Goal: Transaction & Acquisition: Book appointment/travel/reservation

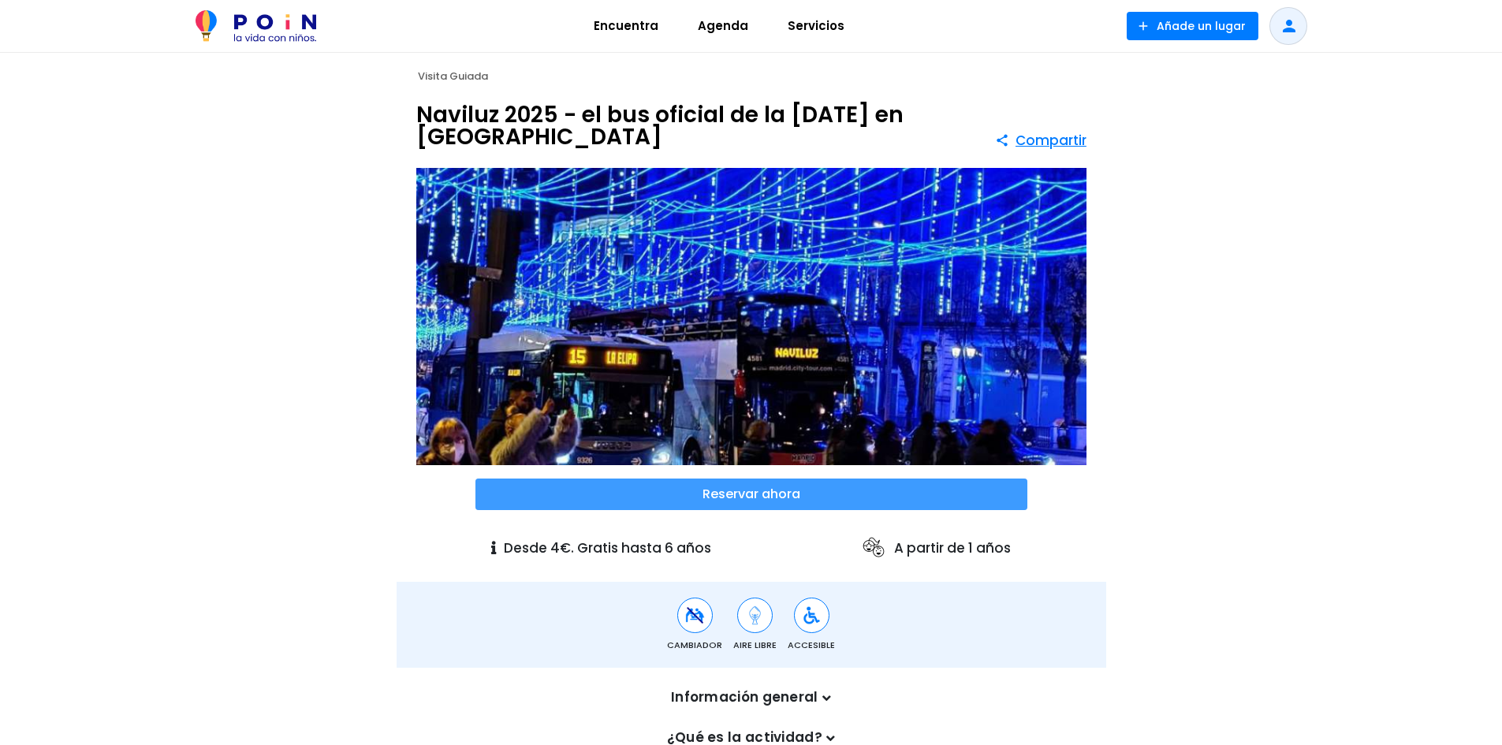
click at [758, 489] on span at bounding box center [751, 495] width 552 height 32
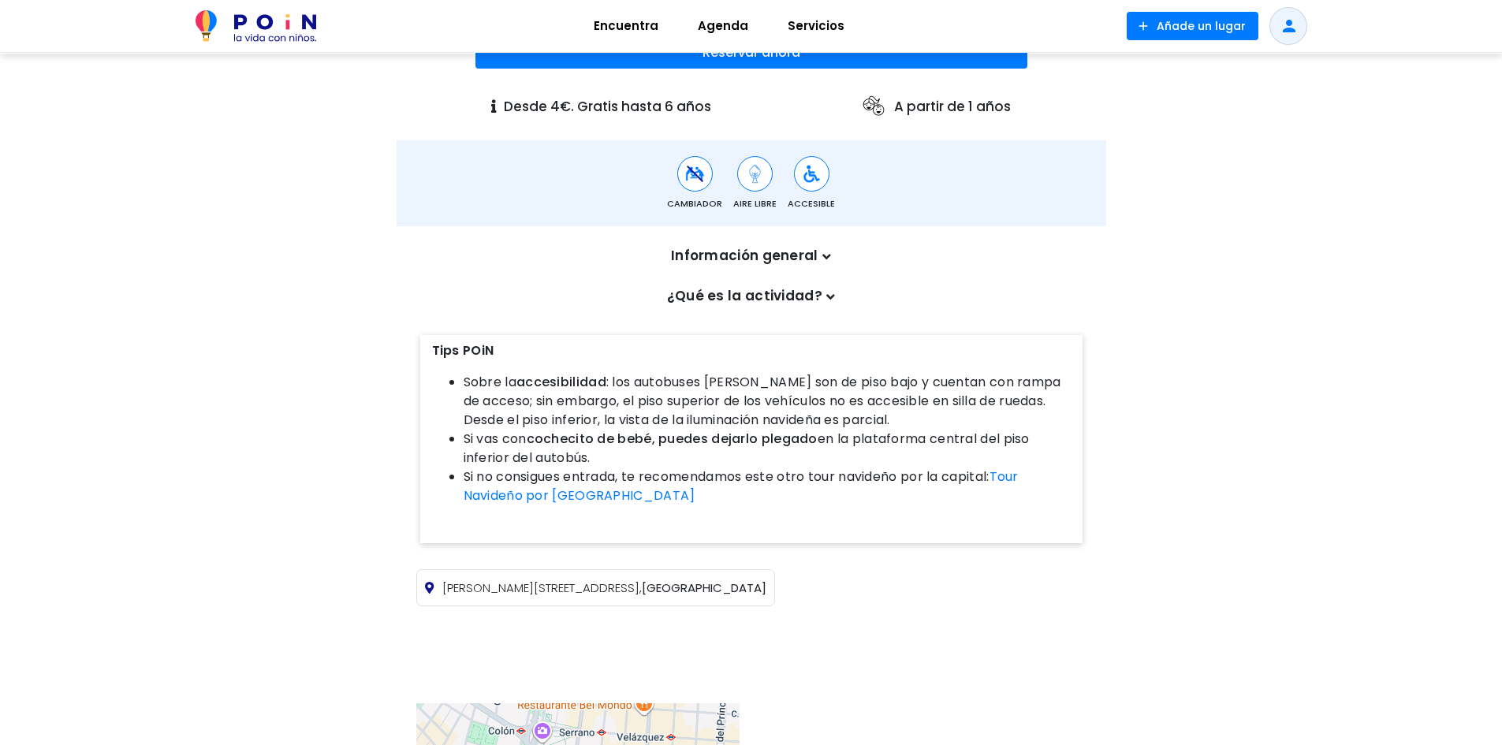
scroll to position [631, 0]
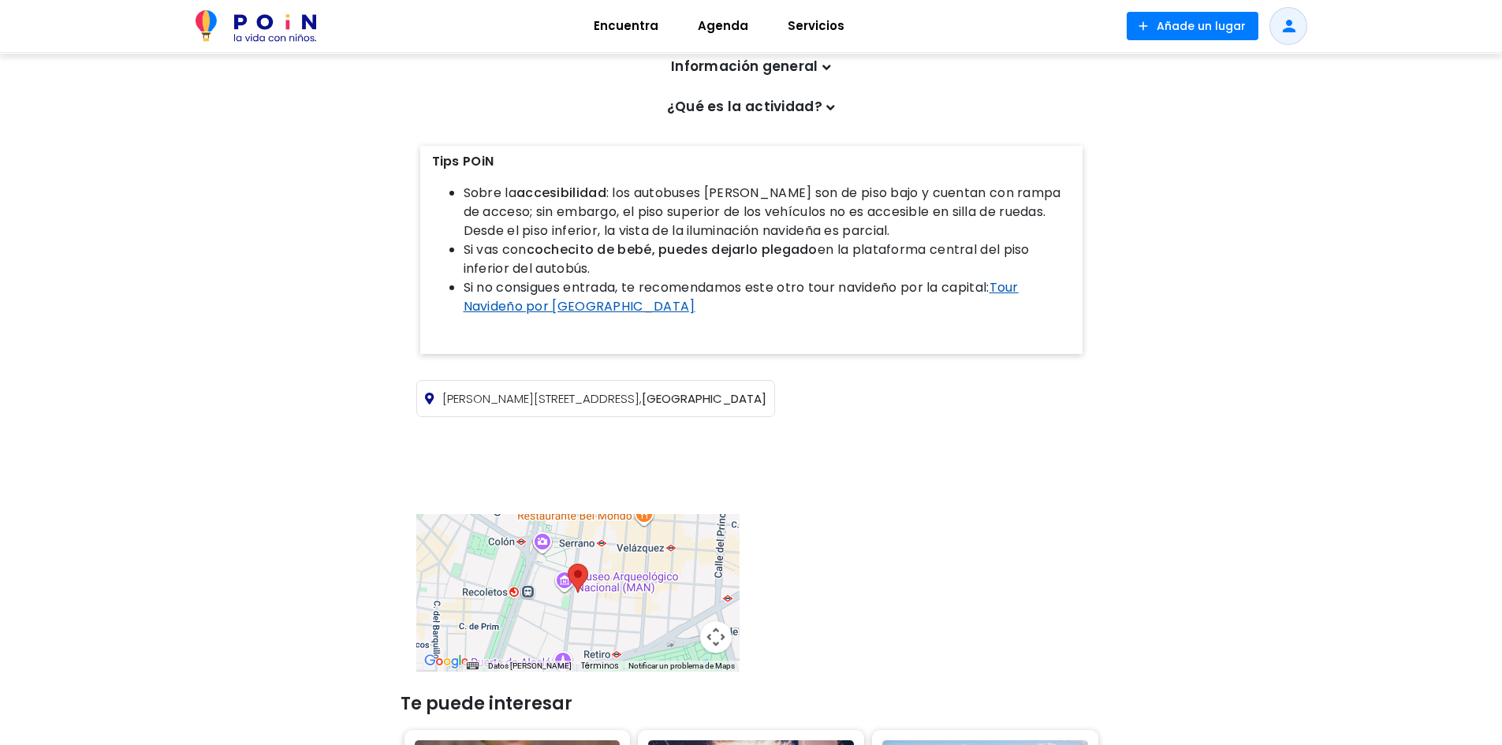
click at [1012, 285] on link "Tour Navideño por [GEOGRAPHIC_DATA]" at bounding box center [741, 296] width 555 height 37
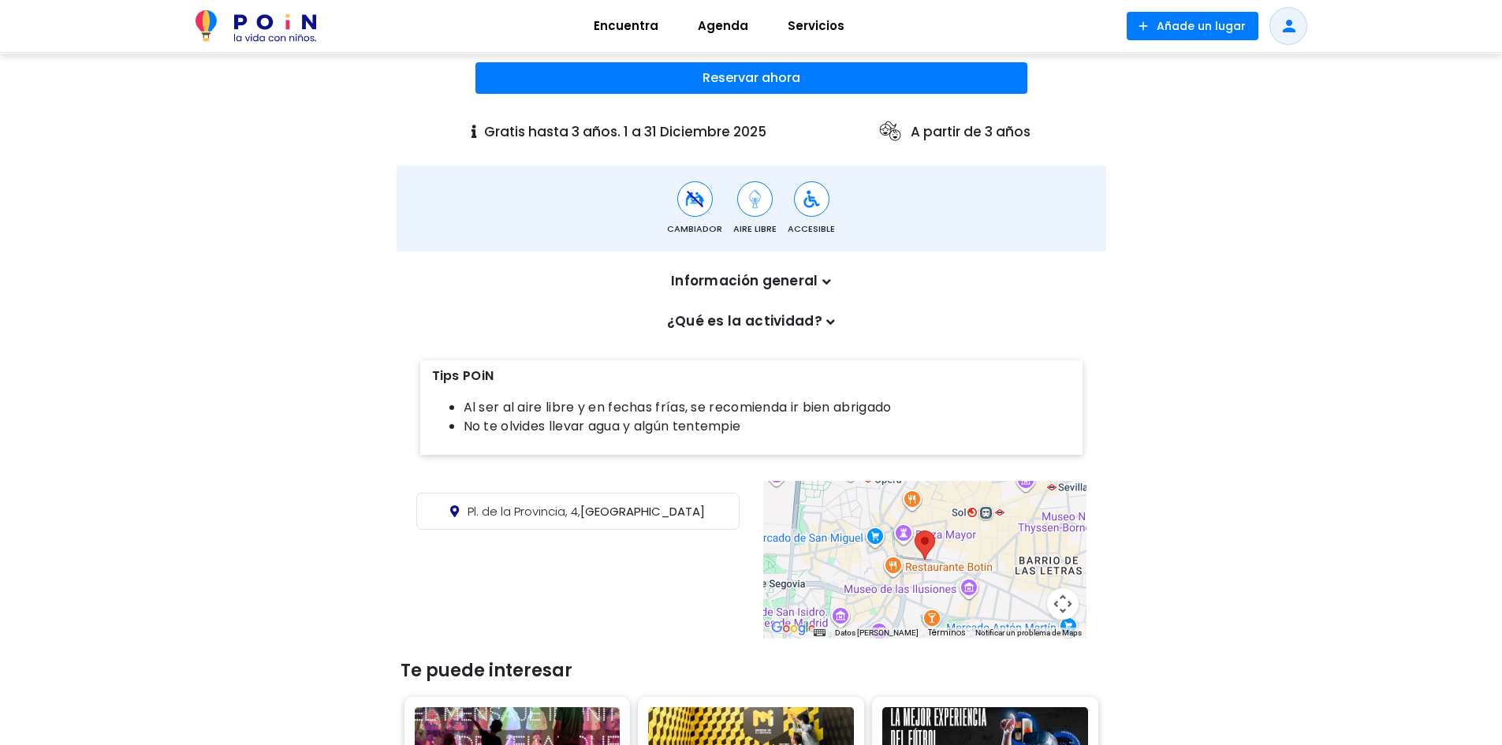
scroll to position [315, 0]
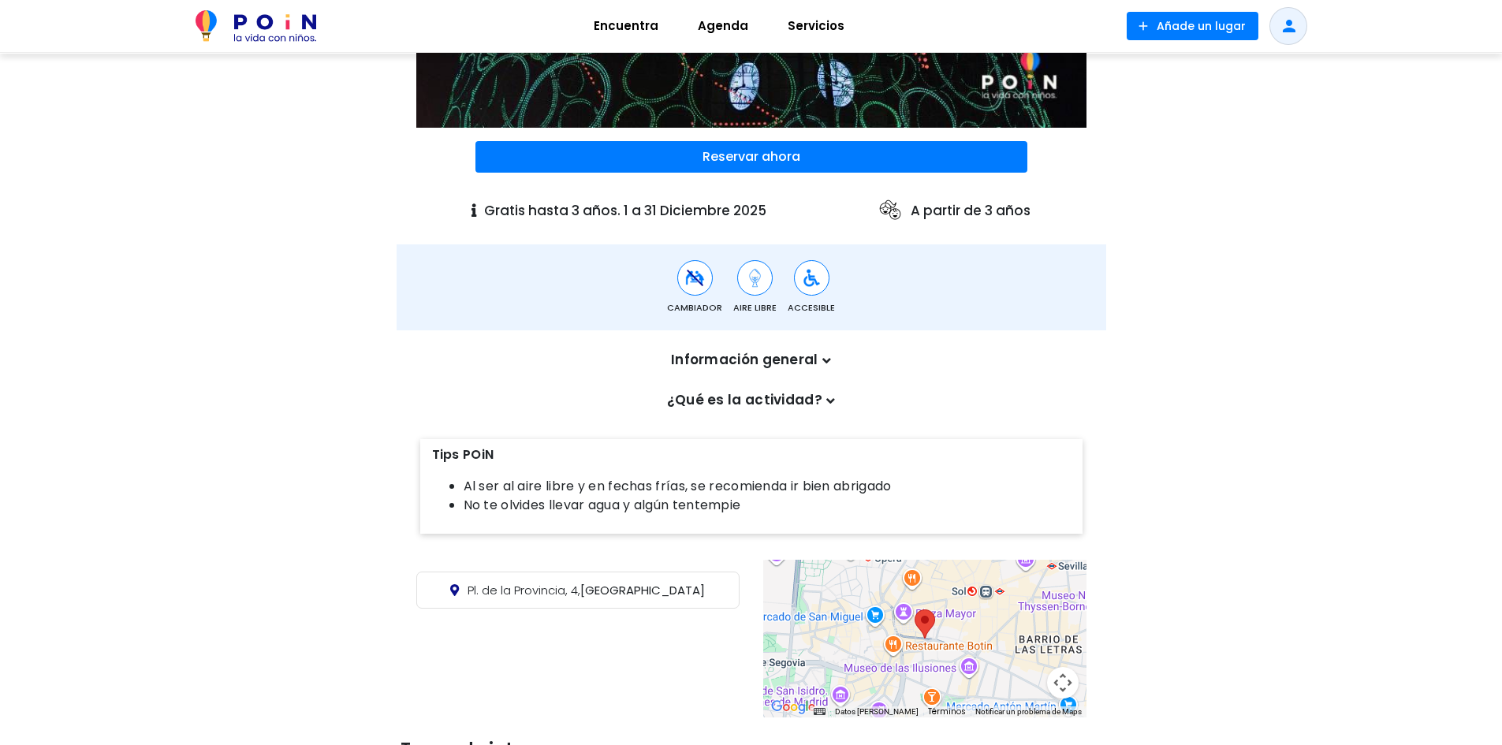
click at [827, 355] on icon at bounding box center [826, 360] width 9 height 13
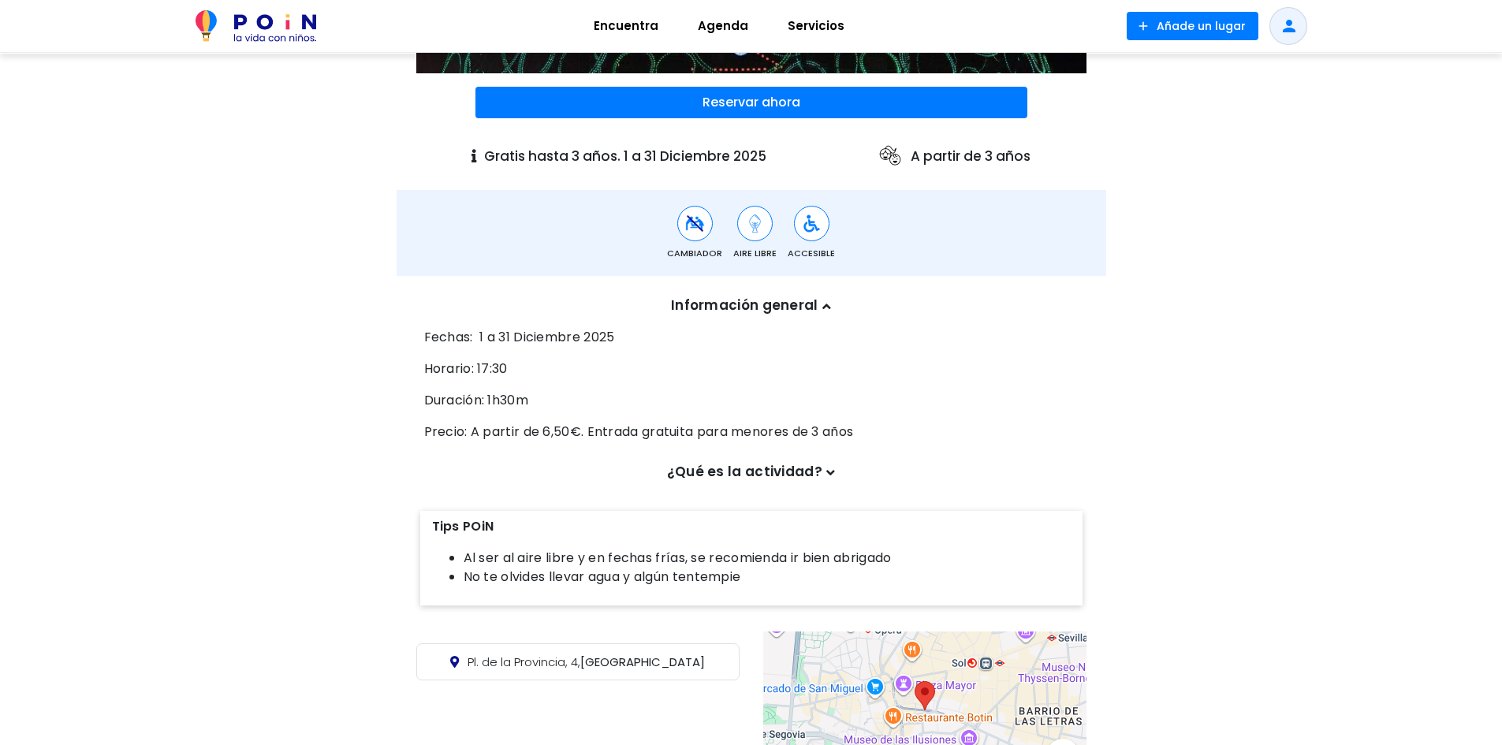
scroll to position [394, 0]
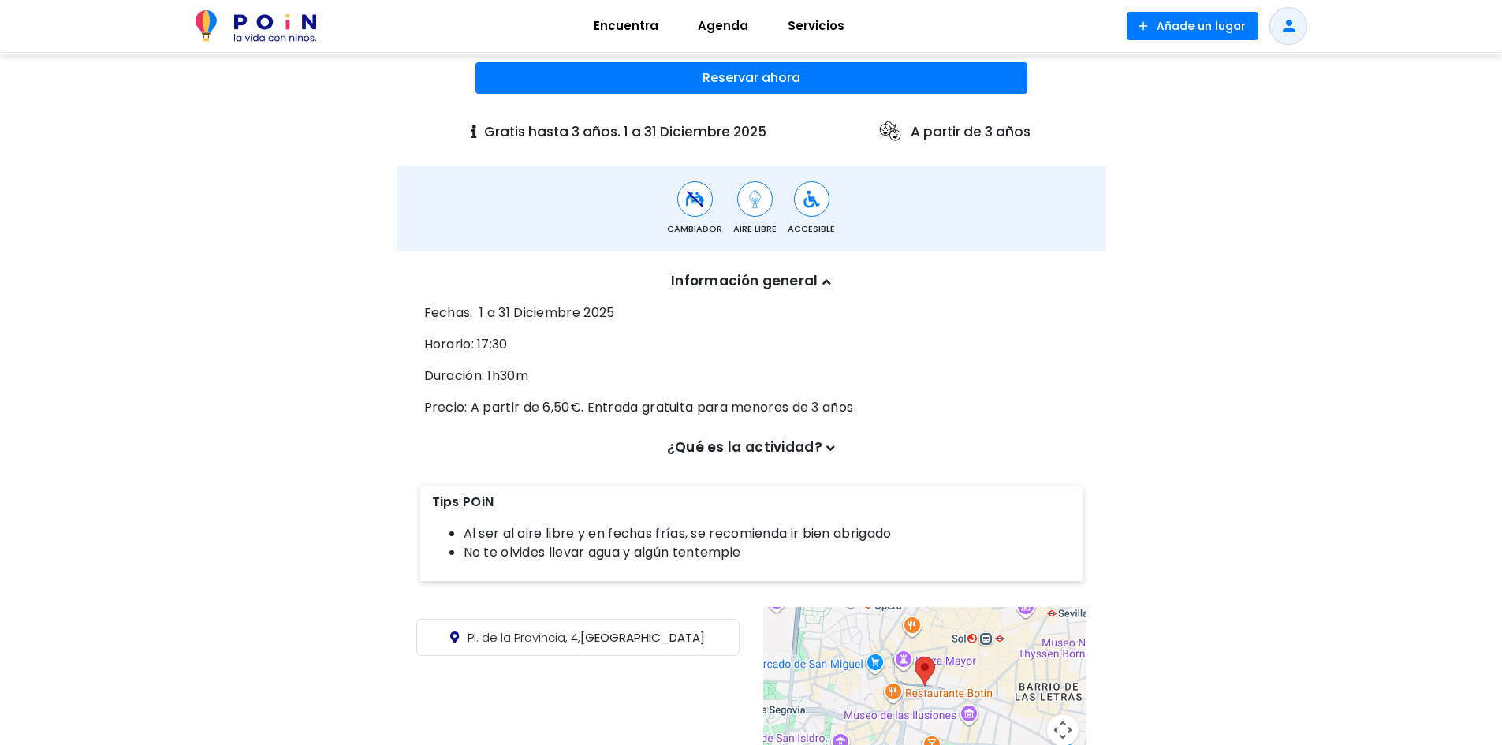
click at [826, 447] on icon at bounding box center [830, 448] width 9 height 13
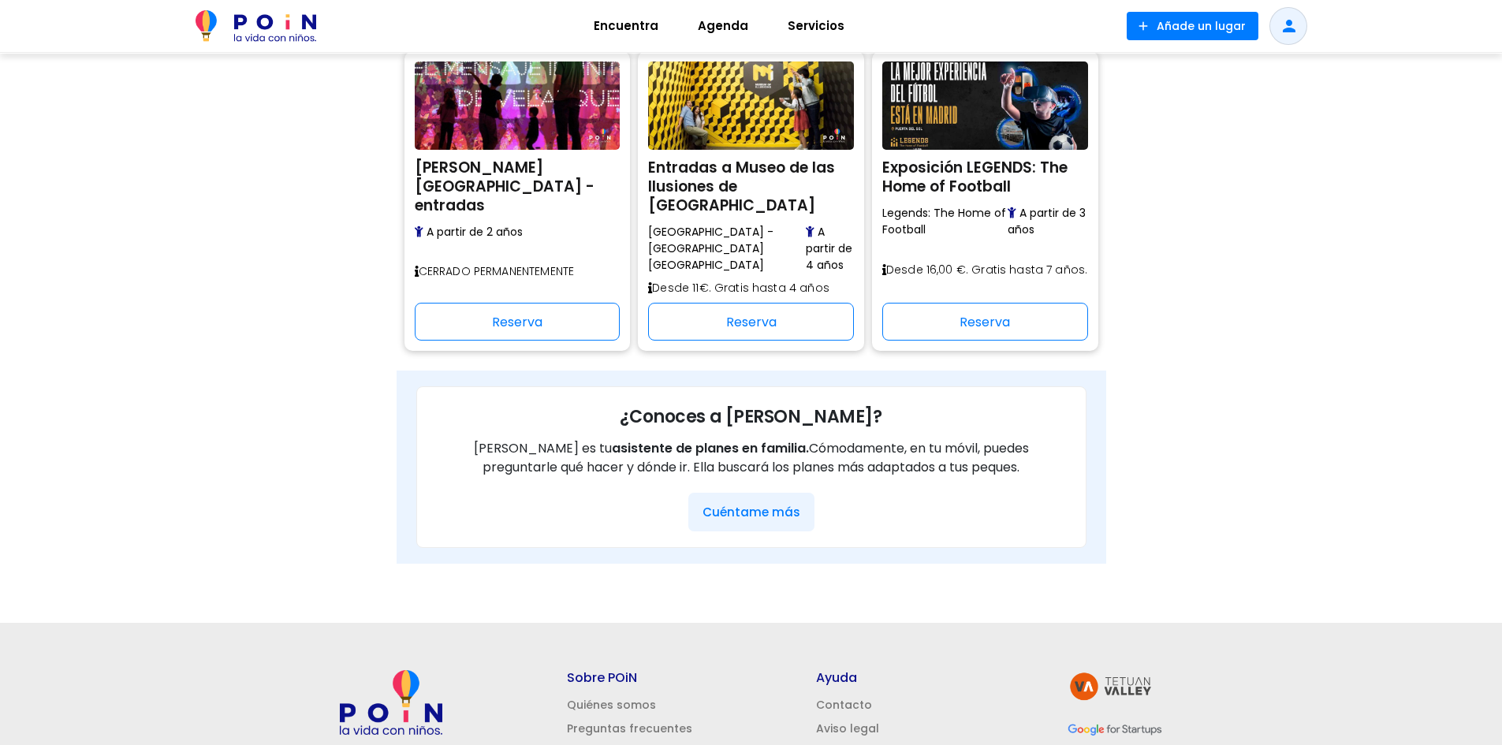
scroll to position [1813, 0]
